Goal: Navigation & Orientation: Find specific page/section

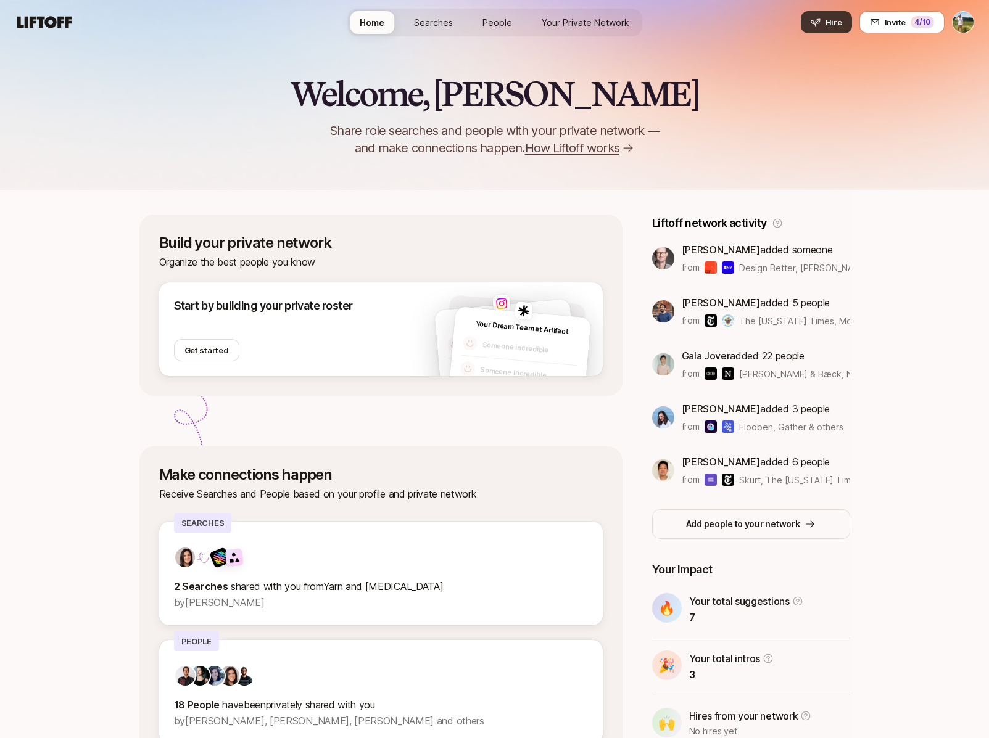
click at [816, 27] on icon at bounding box center [816, 22] width 10 height 10
click at [823, 20] on button "Hire" at bounding box center [826, 22] width 51 height 22
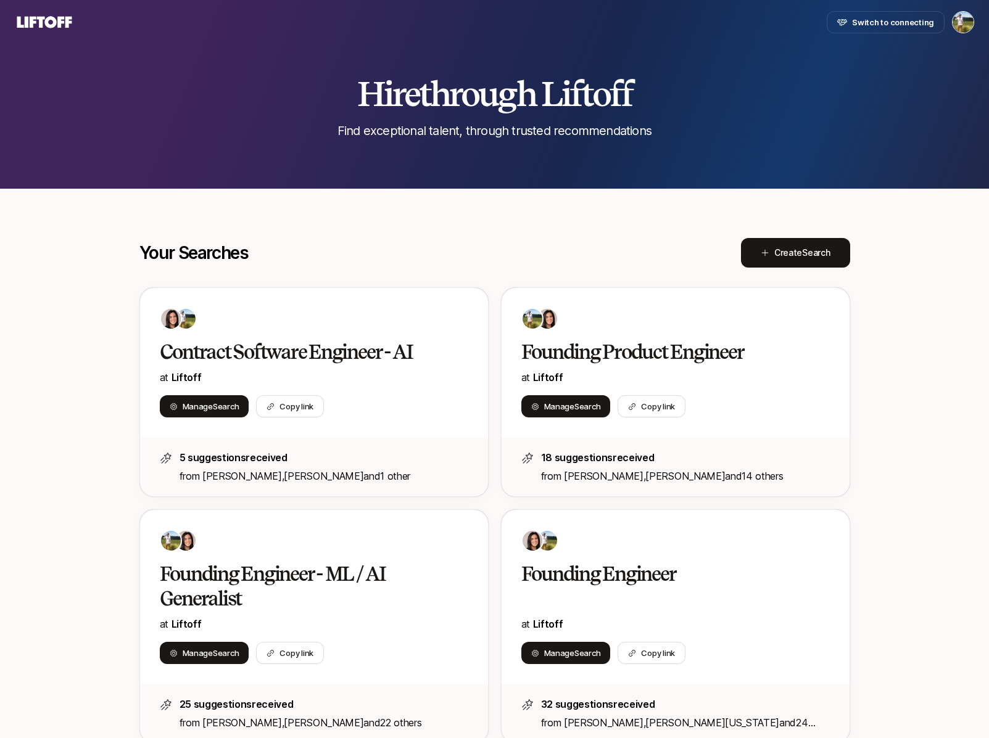
click at [739, 36] on nav "Switch to connecting" at bounding box center [494, 22] width 989 height 44
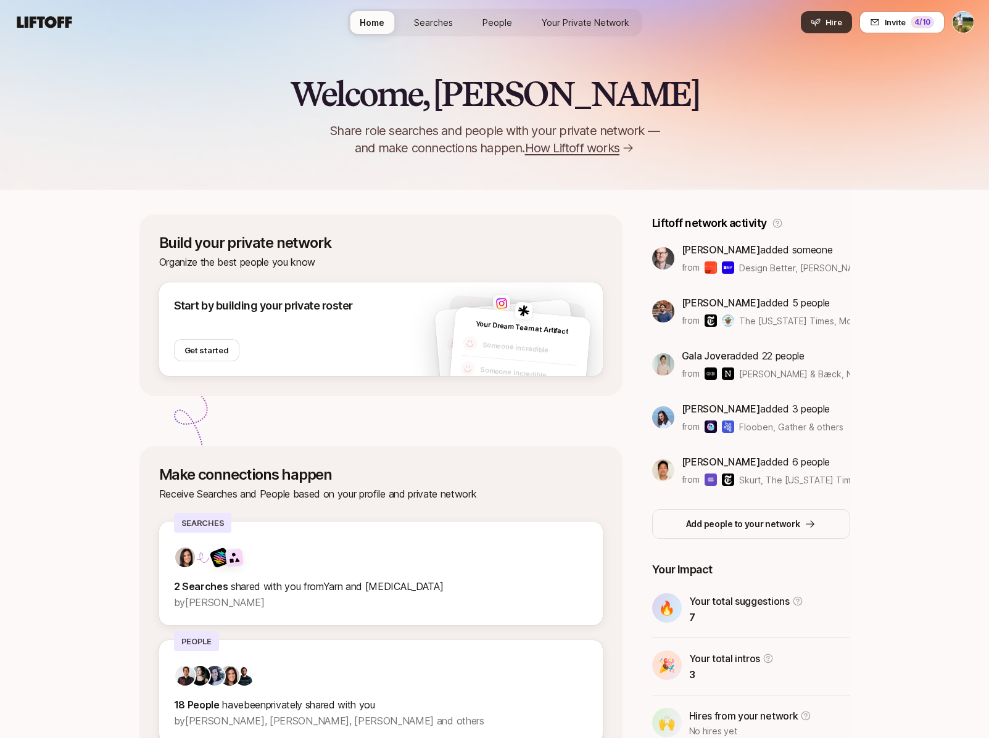
click at [837, 23] on span "Hire" at bounding box center [833, 22] width 17 height 12
click at [813, 20] on icon at bounding box center [816, 22] width 10 height 10
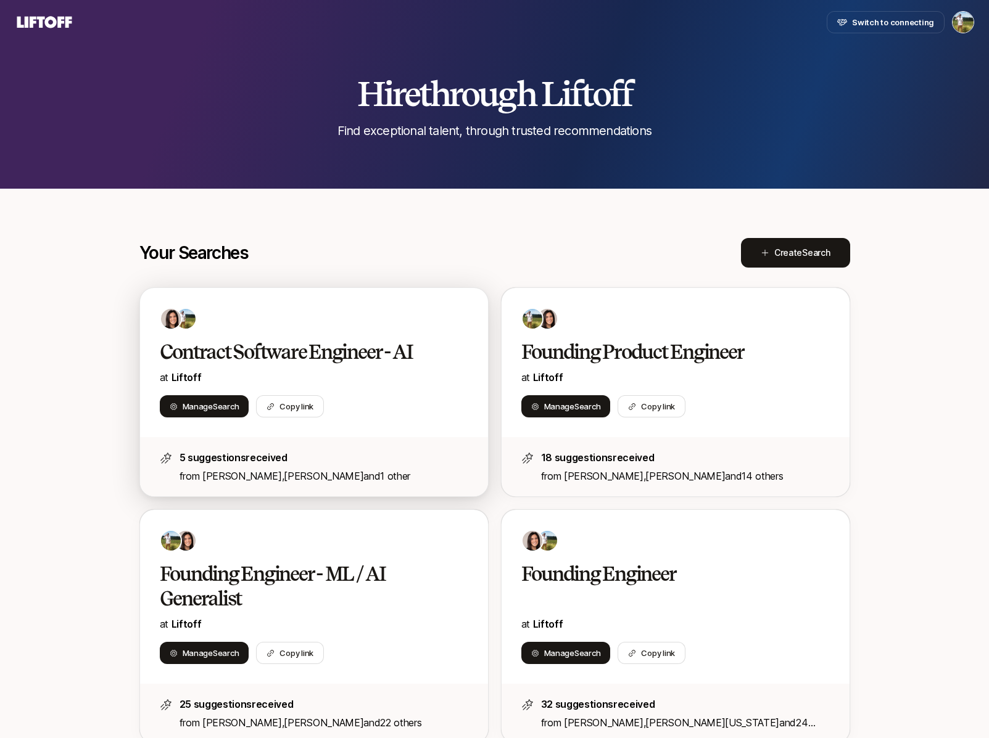
scroll to position [-1, 0]
click at [399, 407] on div "Manage Search Copy link" at bounding box center [314, 406] width 308 height 22
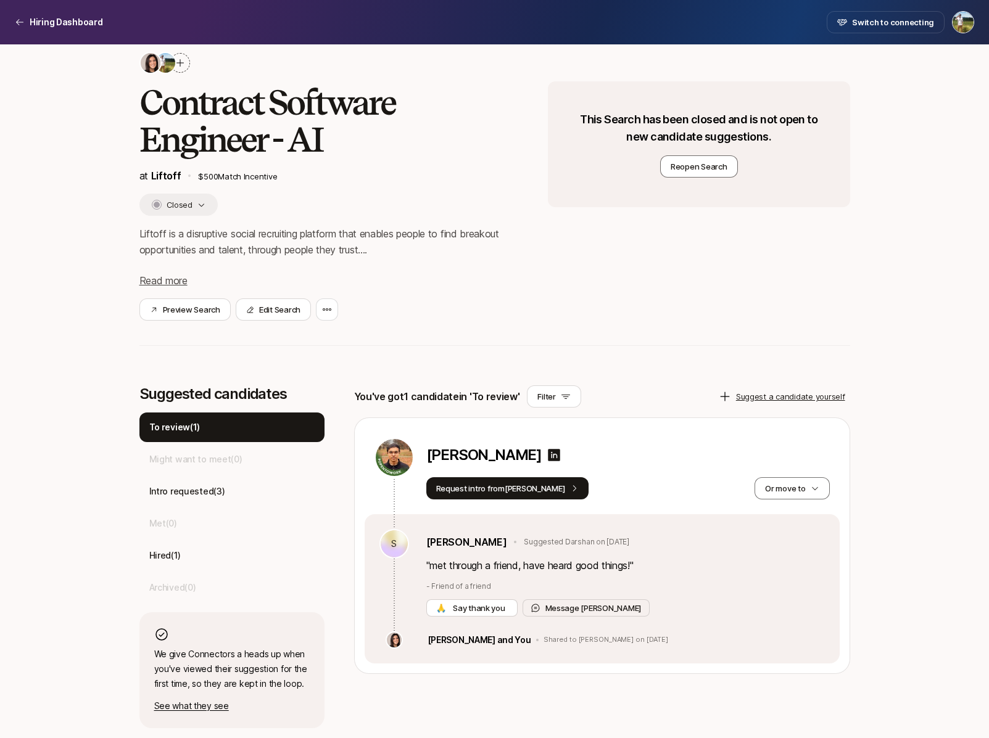
scroll to position [37, 0]
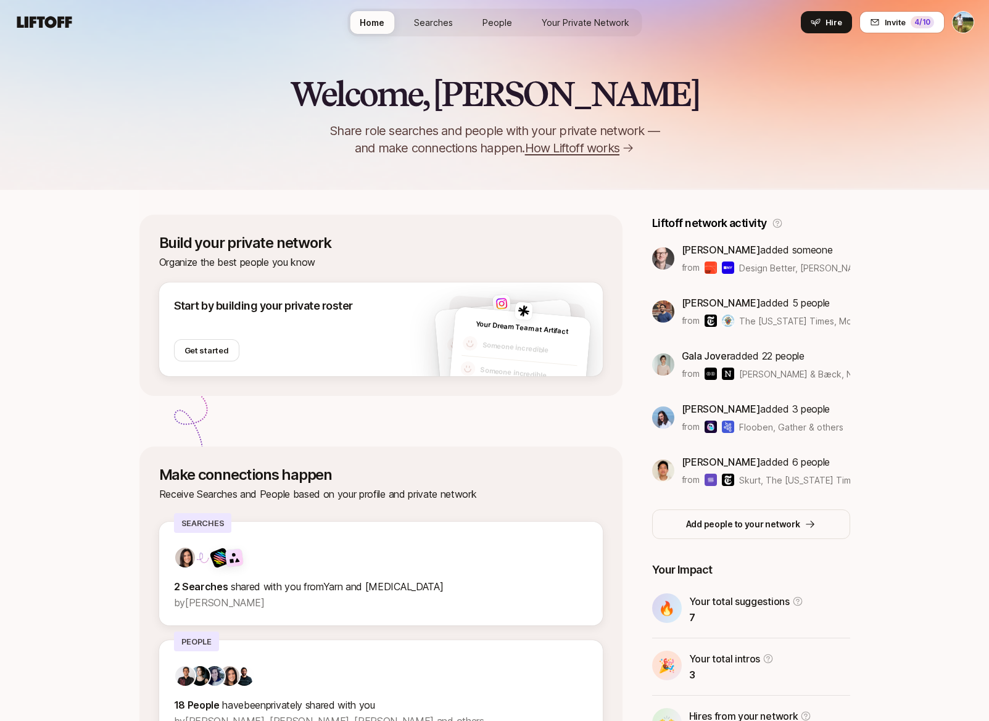
click at [444, 21] on span "Searches" at bounding box center [433, 22] width 39 height 13
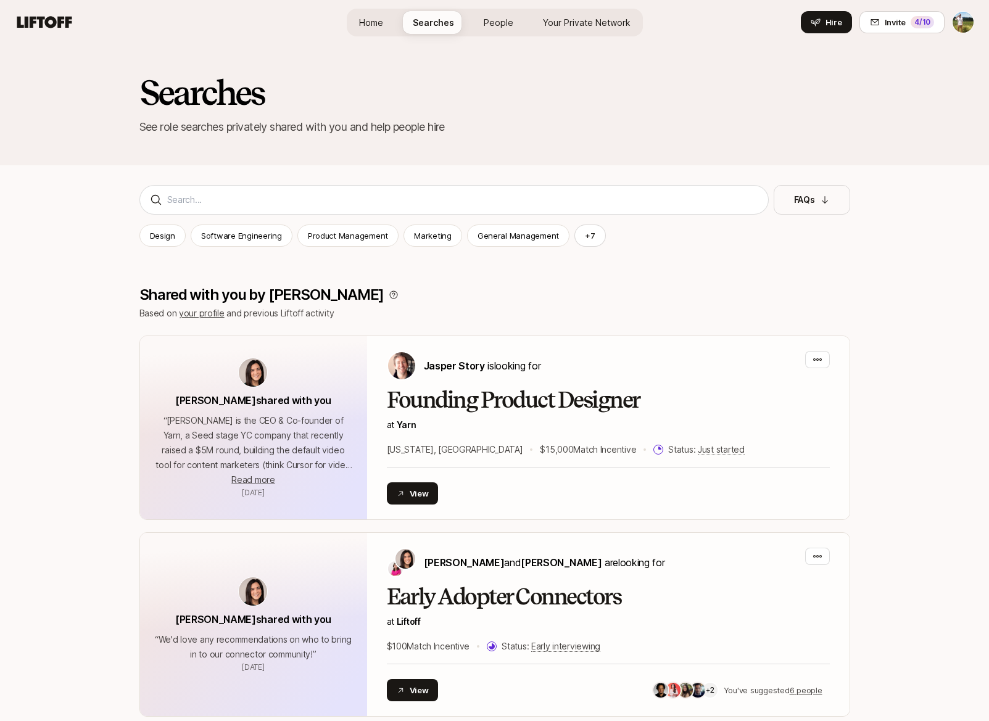
click at [512, 20] on link "People" at bounding box center [498, 22] width 49 height 23
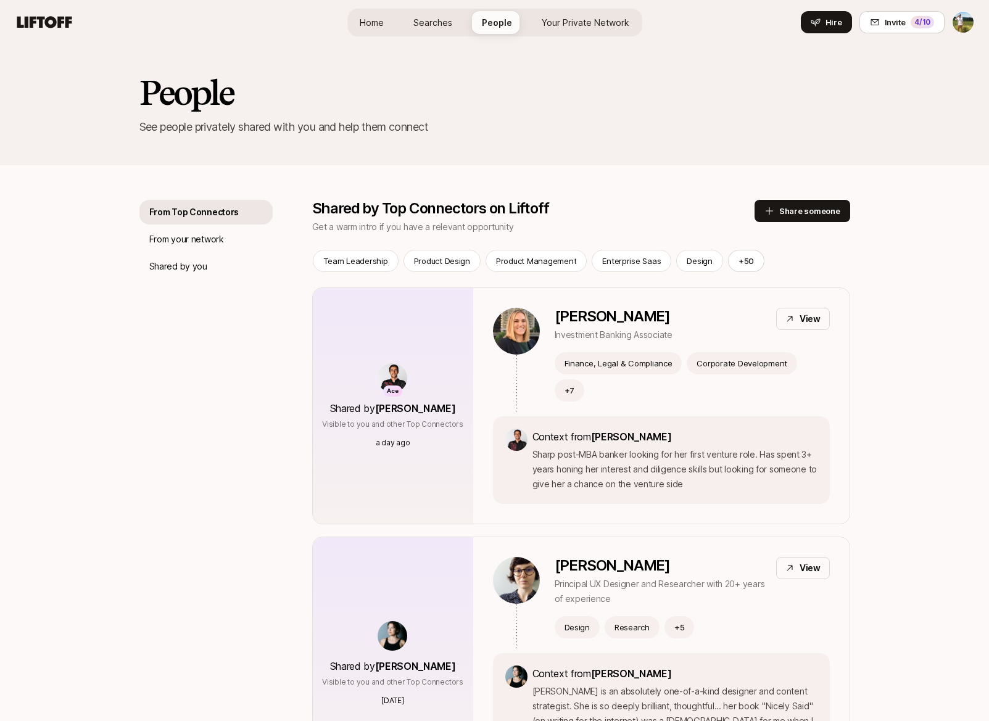
click at [622, 27] on span "Your Private Network" at bounding box center [586, 22] width 88 height 13
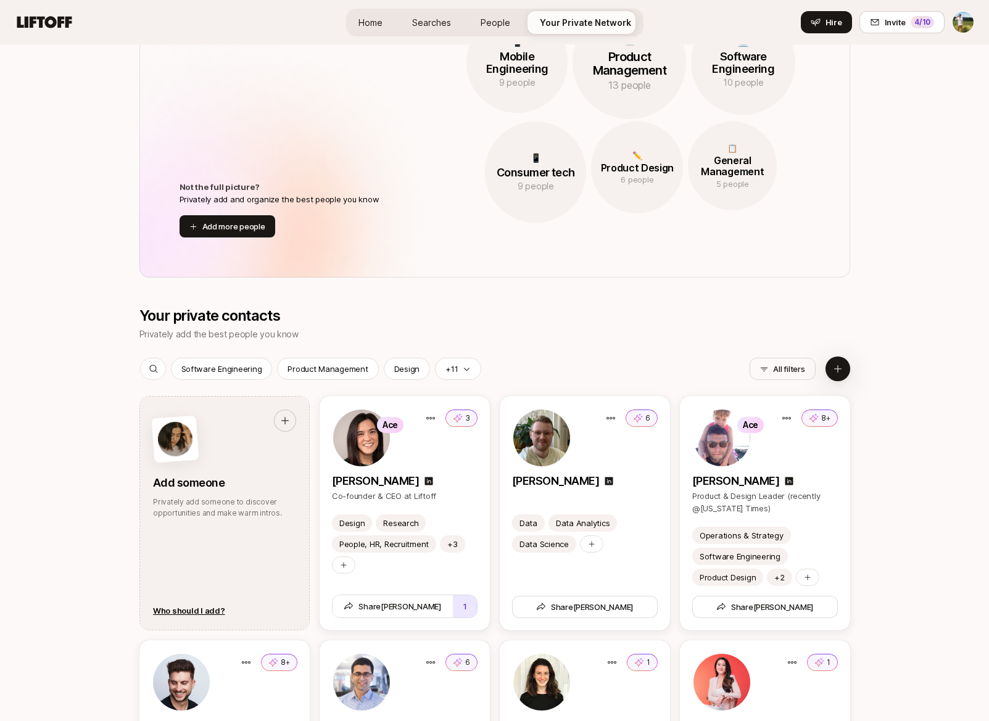
scroll to position [1243, 0]
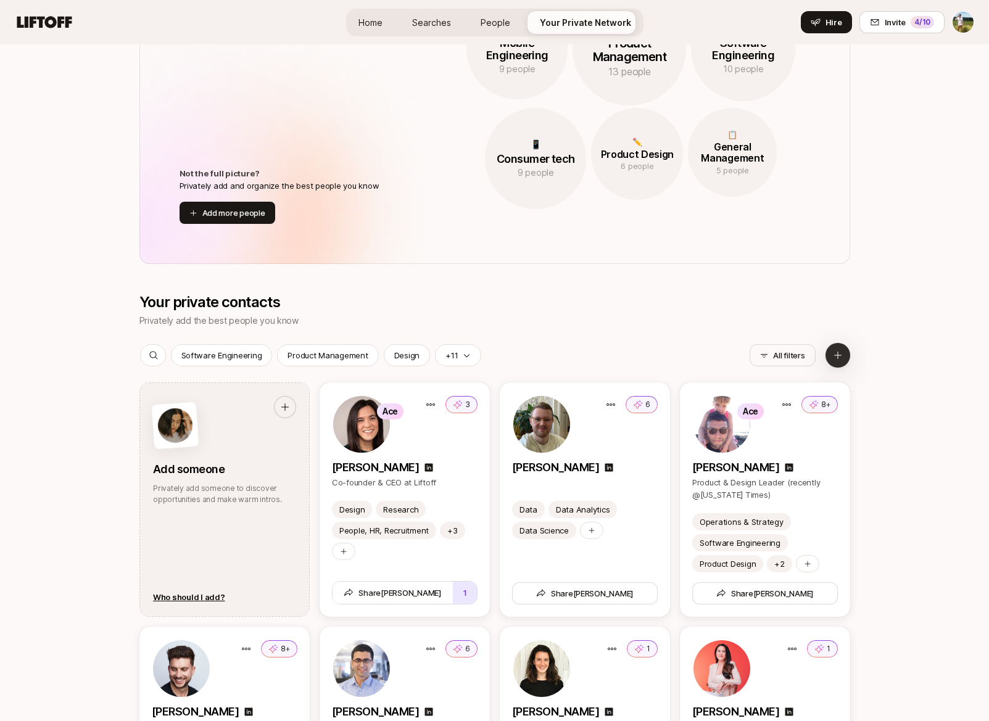
click at [835, 347] on button at bounding box center [837, 355] width 25 height 25
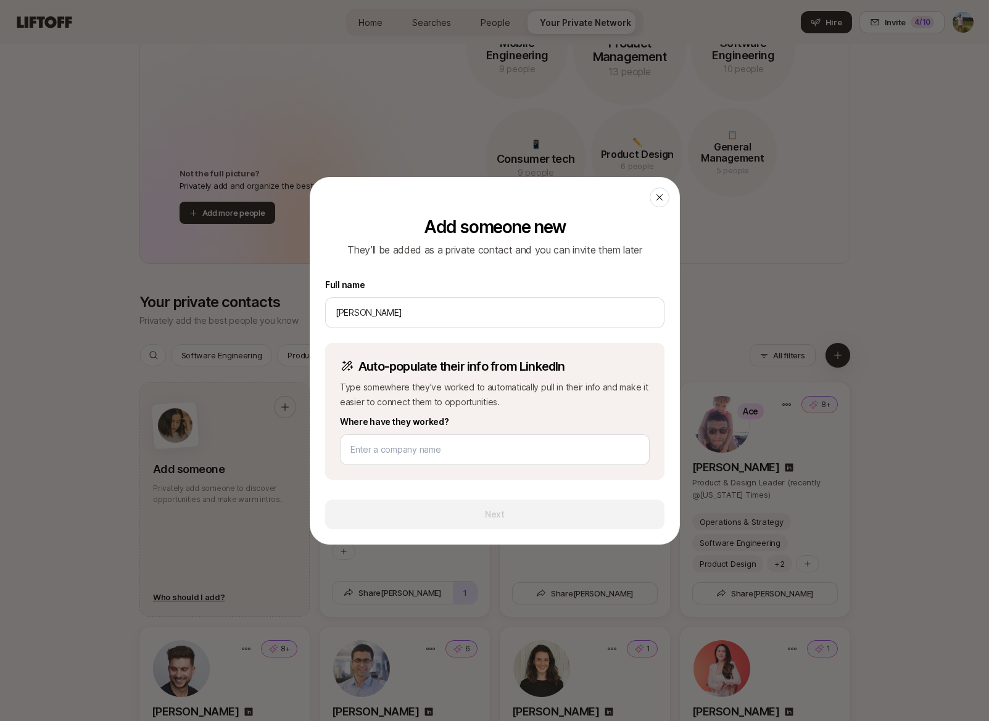
type input "[PERSON_NAME]"
